Goal: Information Seeking & Learning: Understand process/instructions

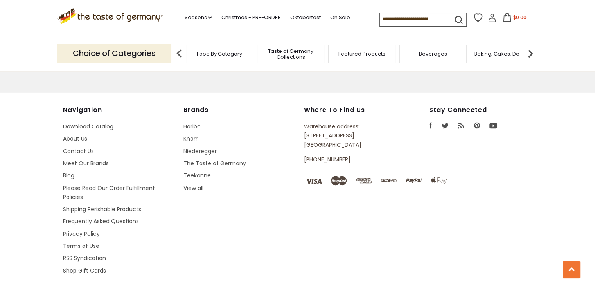
scroll to position [1112, 0]
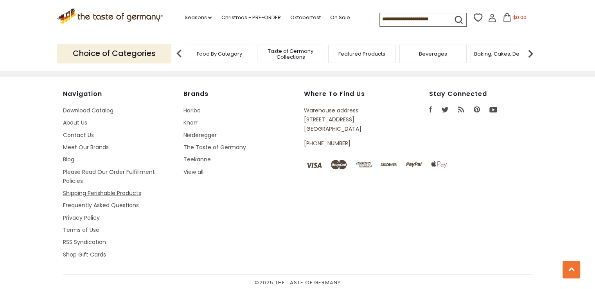
click at [106, 194] on link "Shipping Perishable Products" at bounding box center [102, 193] width 78 height 8
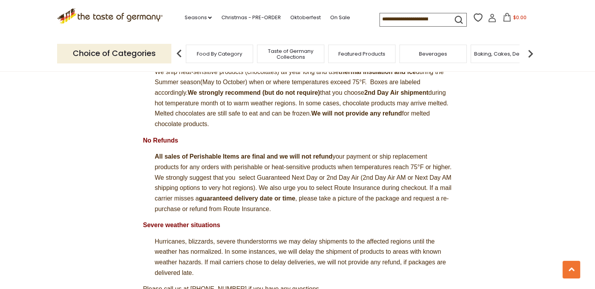
scroll to position [704, 0]
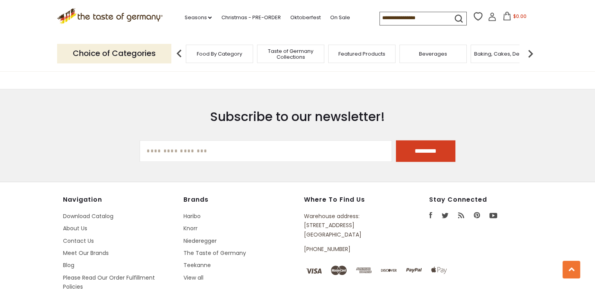
scroll to position [1112, 0]
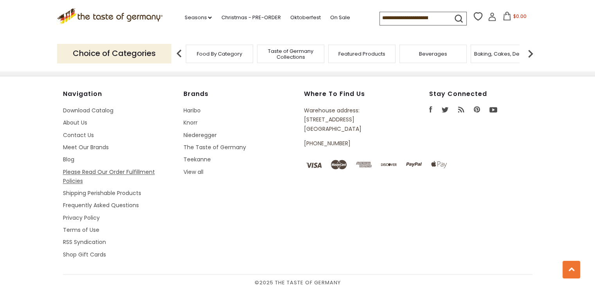
click at [124, 169] on link "Please Read Our Order Fulfillment Policies" at bounding box center [109, 176] width 92 height 17
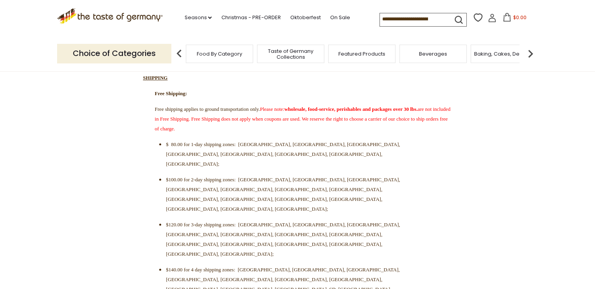
scroll to position [274, 0]
